Goal: Information Seeking & Learning: Find specific fact

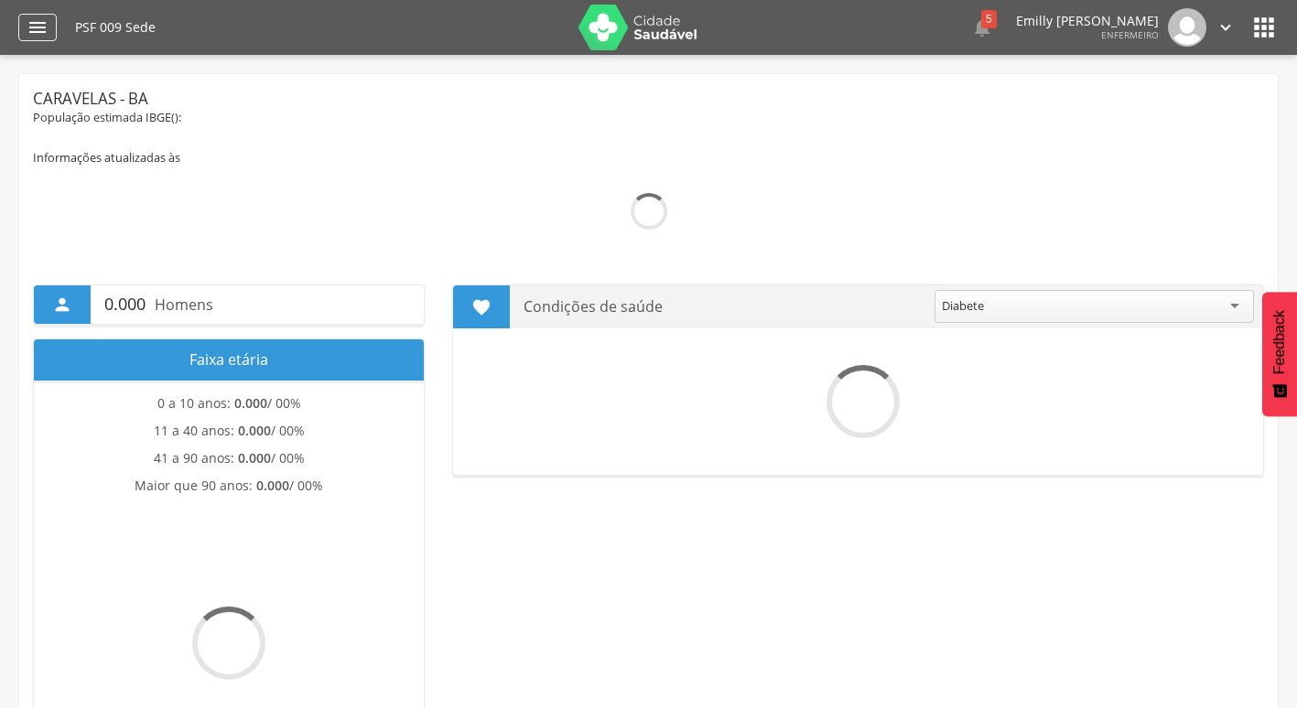
click at [48, 19] on icon "" at bounding box center [38, 27] width 22 height 22
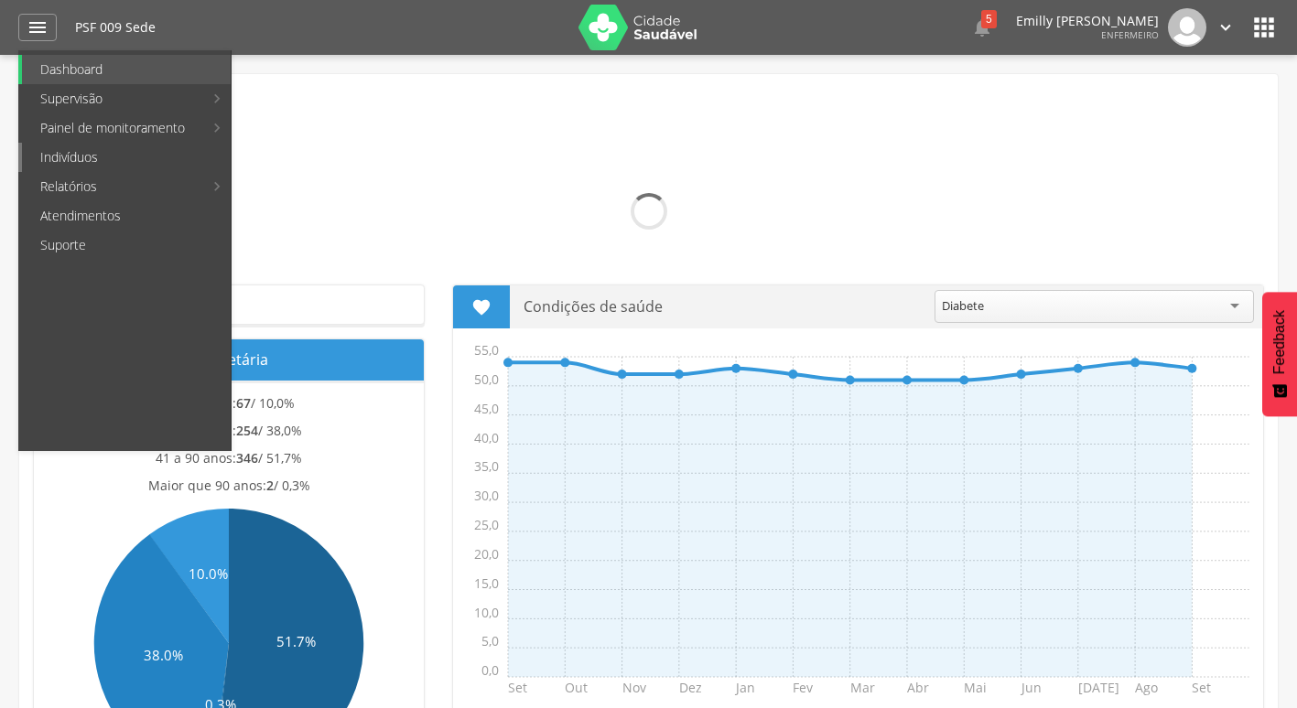
click at [124, 168] on link "Indivíduos" at bounding box center [126, 157] width 209 height 29
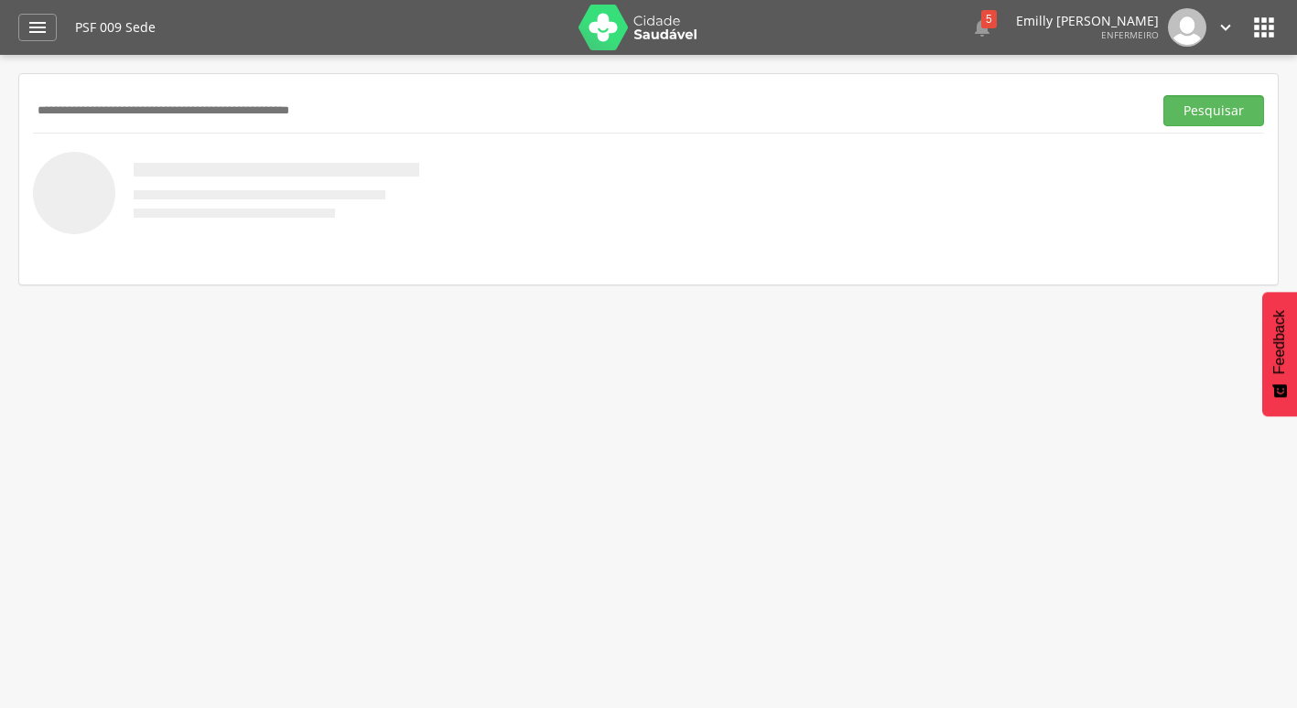
click at [198, 113] on input "text" at bounding box center [589, 110] width 1112 height 31
click at [1163, 95] on button "Pesquisar" at bounding box center [1213, 110] width 101 height 31
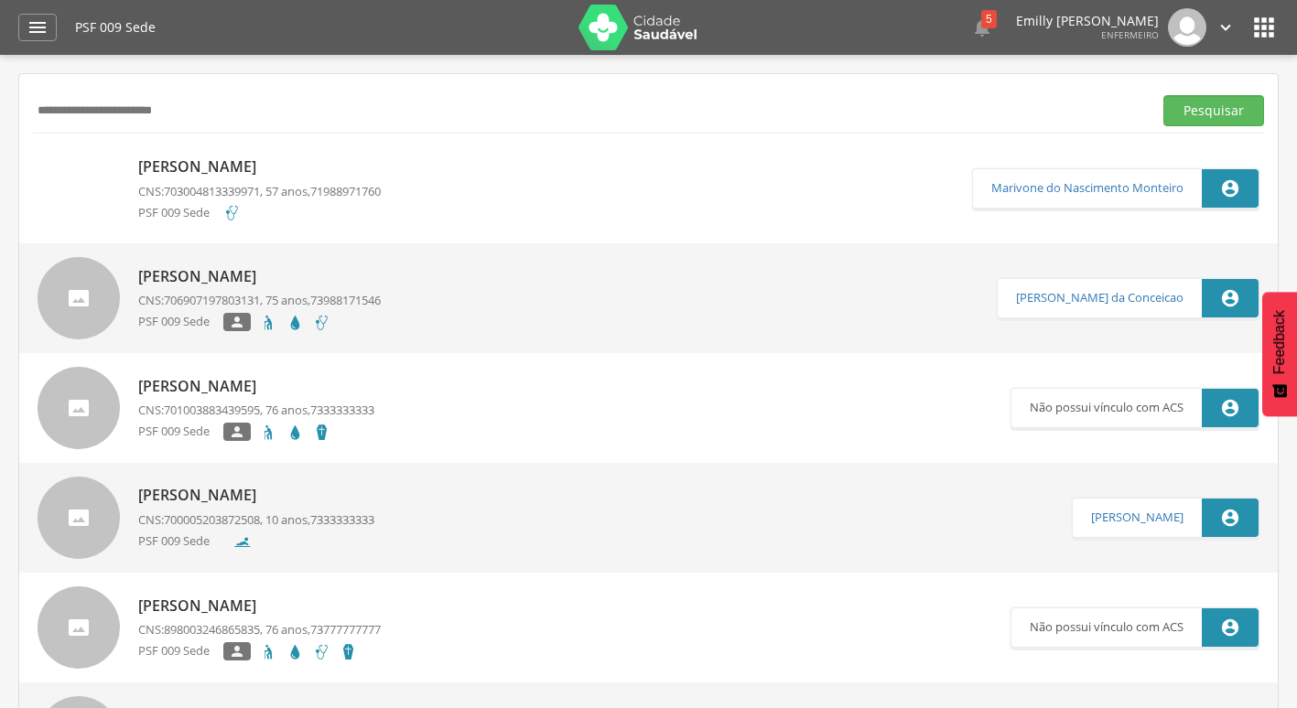
drag, startPoint x: 198, startPoint y: 113, endPoint x: 85, endPoint y: 118, distance: 112.6
click at [85, 118] on input "**********" at bounding box center [589, 110] width 1112 height 31
click at [100, 121] on input "**********" at bounding box center [589, 110] width 1112 height 31
click at [208, 120] on input "**********" at bounding box center [589, 110] width 1112 height 31
type input "*"
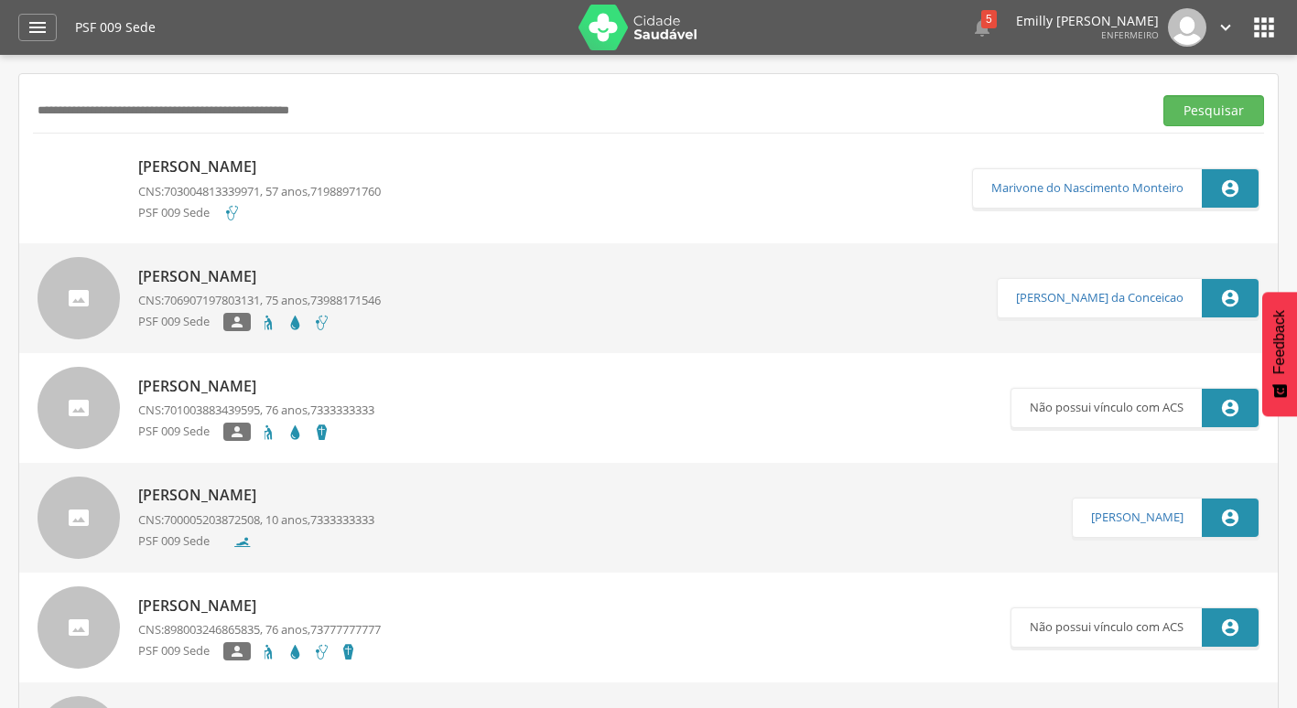
click at [621, 27] on img at bounding box center [637, 28] width 119 height 46
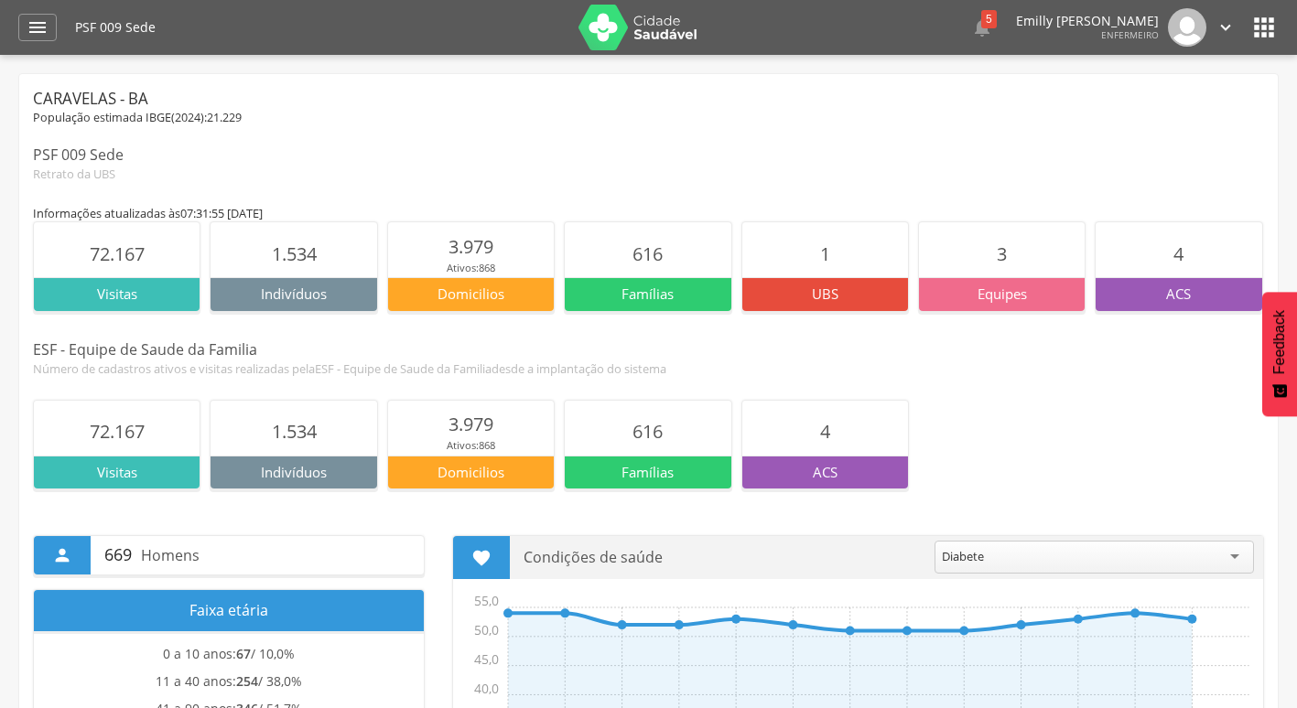
click at [655, 44] on img at bounding box center [637, 28] width 119 height 46
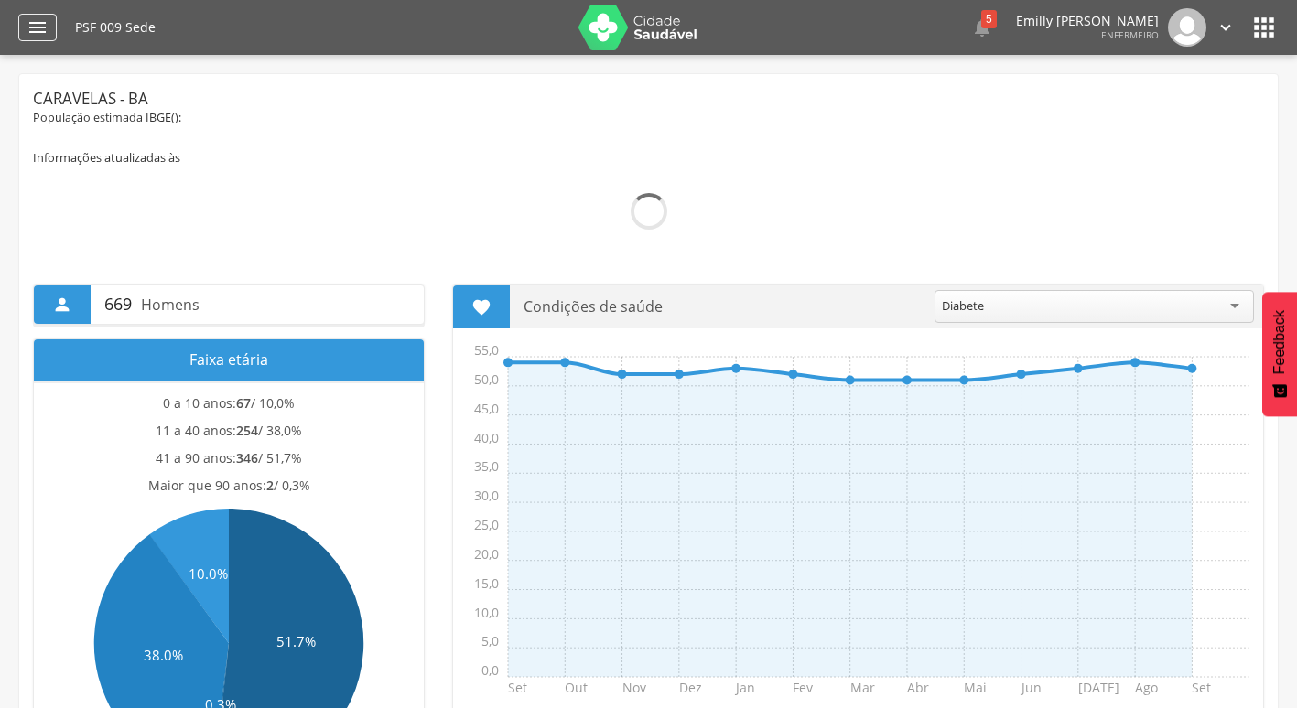
click at [23, 27] on div "" at bounding box center [37, 27] width 38 height 27
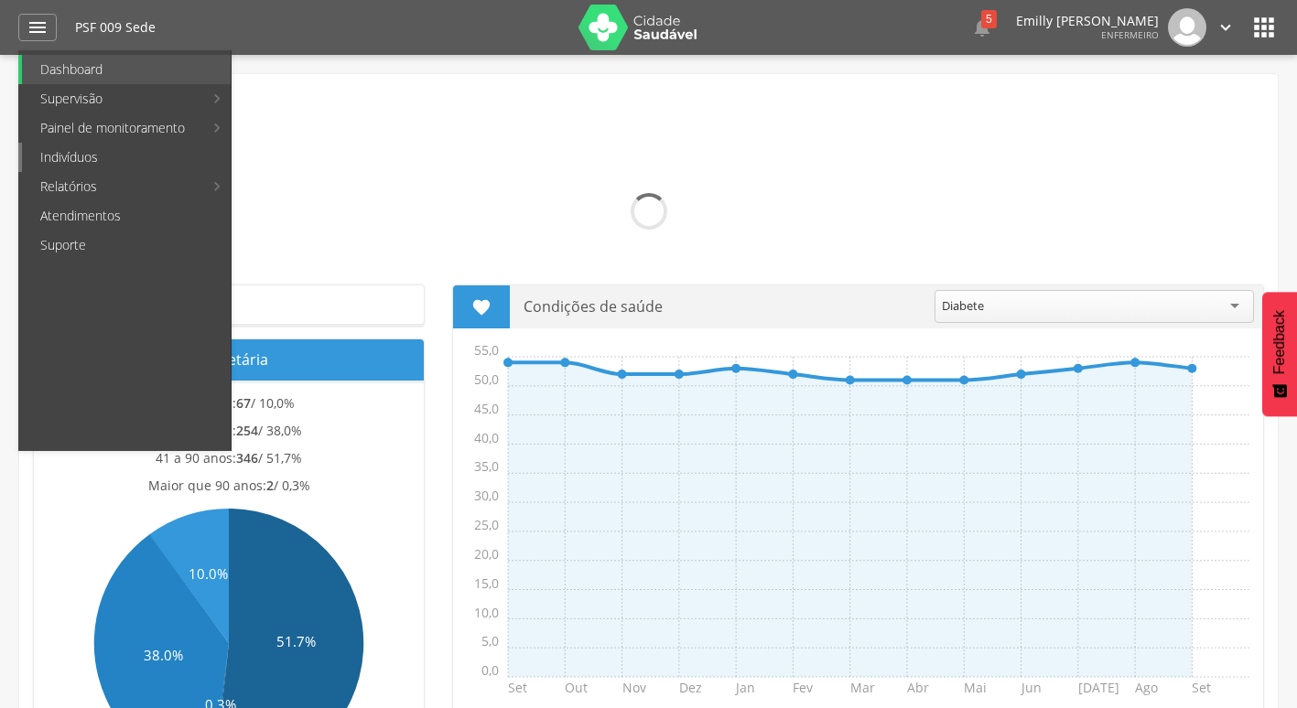
click at [91, 163] on link "Indivíduos" at bounding box center [126, 157] width 209 height 29
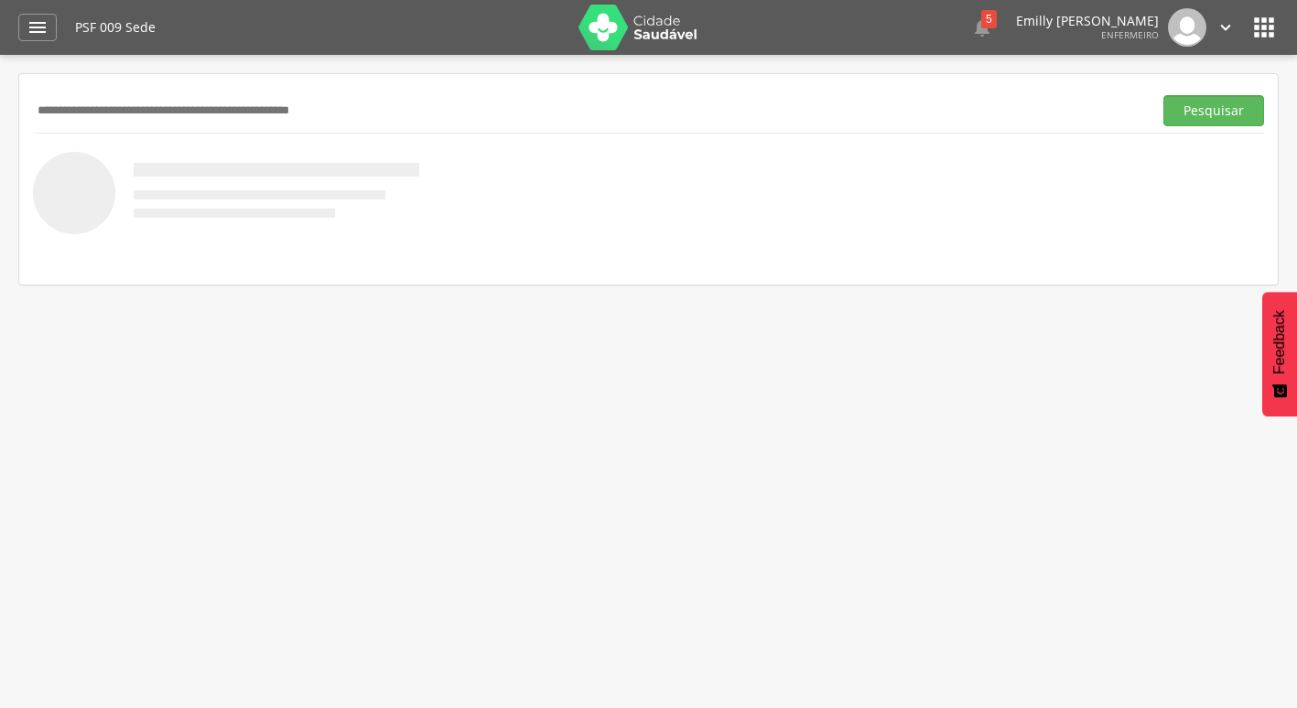
click at [390, 125] on input "text" at bounding box center [589, 110] width 1112 height 31
type input "**********"
click at [1163, 95] on button "Pesquisar" at bounding box center [1213, 110] width 101 height 31
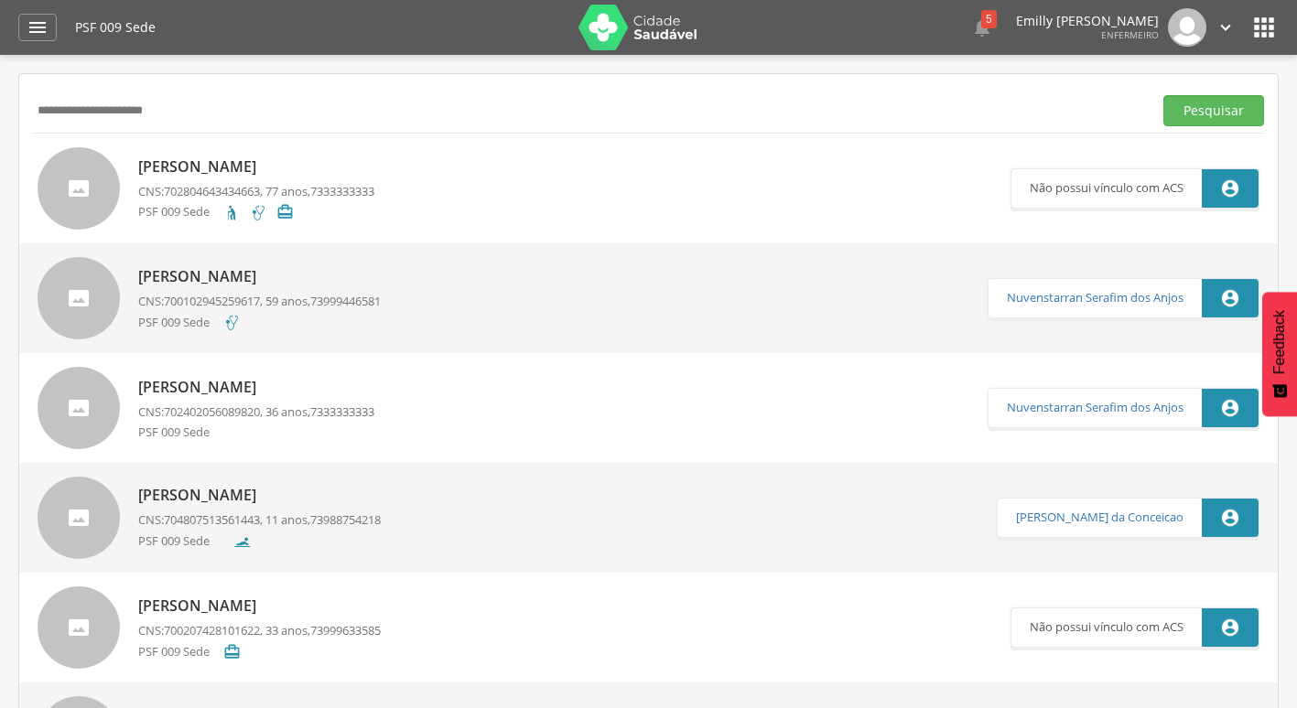
drag, startPoint x: 211, startPoint y: 108, endPoint x: 1, endPoint y: 111, distance: 210.5
click at [1, 111] on div " Supervisão  Distritos  Ubs Coordenador: - Caravelas / BA Intervalo de Tempo…" at bounding box center [648, 409] width 1297 height 708
click at [688, 31] on img at bounding box center [637, 28] width 119 height 46
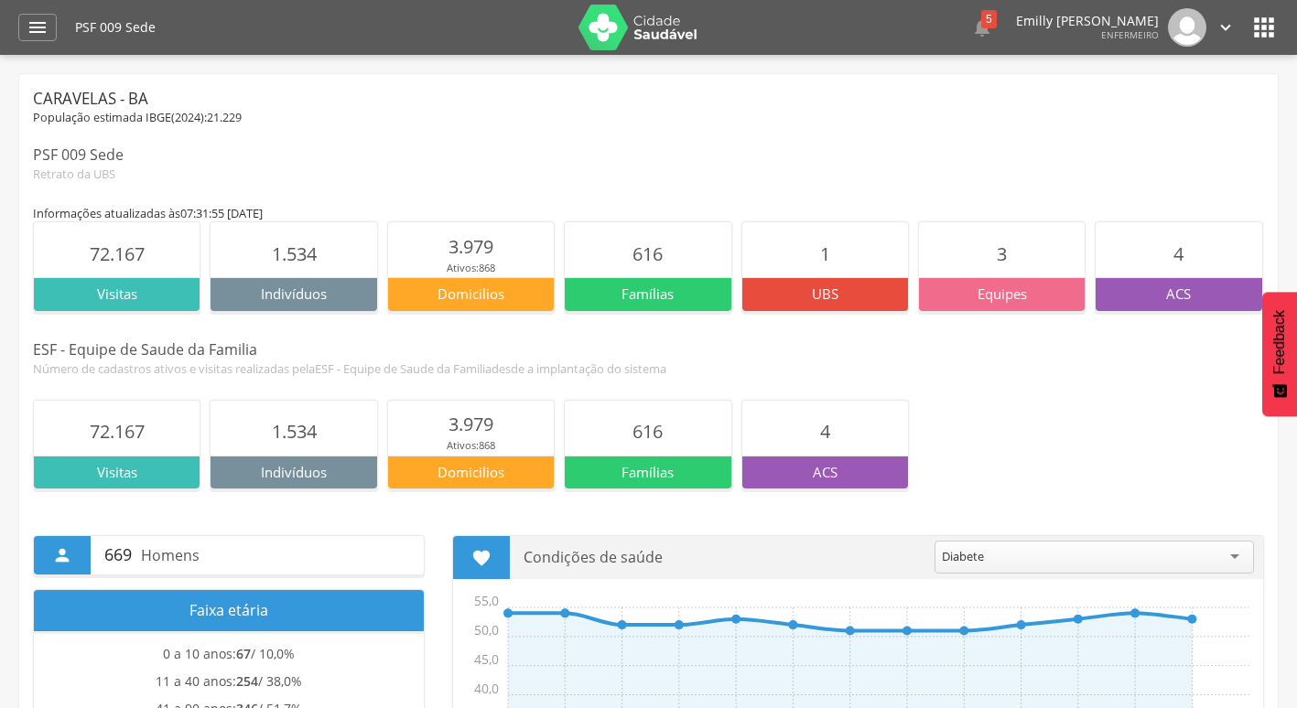
click at [646, 93] on div "Caravelas - BA" at bounding box center [648, 99] width 1231 height 22
click at [660, 299] on p "Famílias" at bounding box center [648, 294] width 166 height 19
click at [114, 253] on span "72.167" at bounding box center [117, 254] width 55 height 25
click at [128, 292] on p "Visitas" at bounding box center [117, 294] width 166 height 19
click at [293, 308] on div "Indivíduos" at bounding box center [293, 293] width 166 height 33
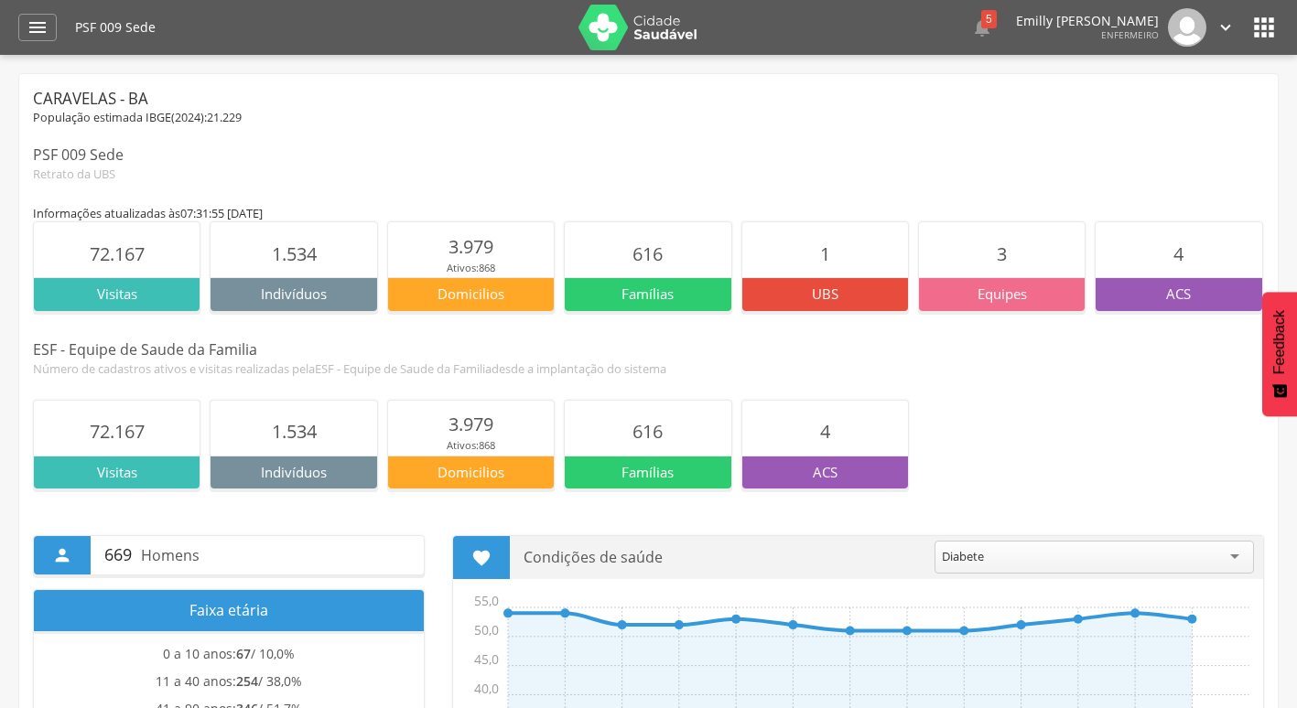
click at [290, 288] on p "Indivíduos" at bounding box center [293, 294] width 166 height 19
click at [498, 549] on div "" at bounding box center [481, 557] width 57 height 43
